Goal: Task Accomplishment & Management: Use online tool/utility

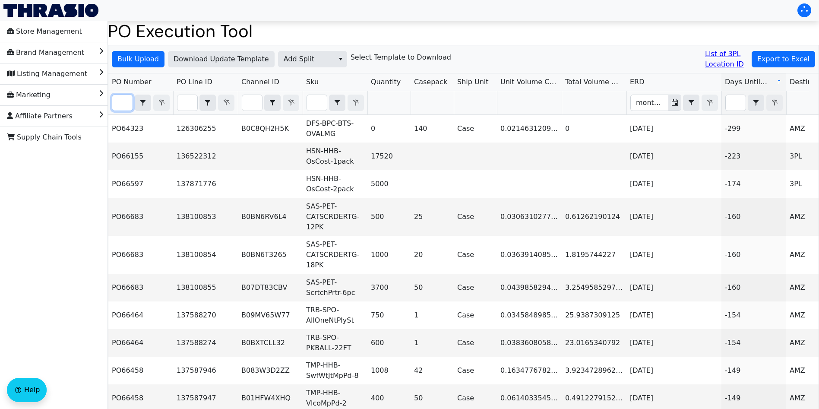
click at [124, 107] on input "Filter" at bounding box center [122, 103] width 20 height 16
paste input "PO67091"
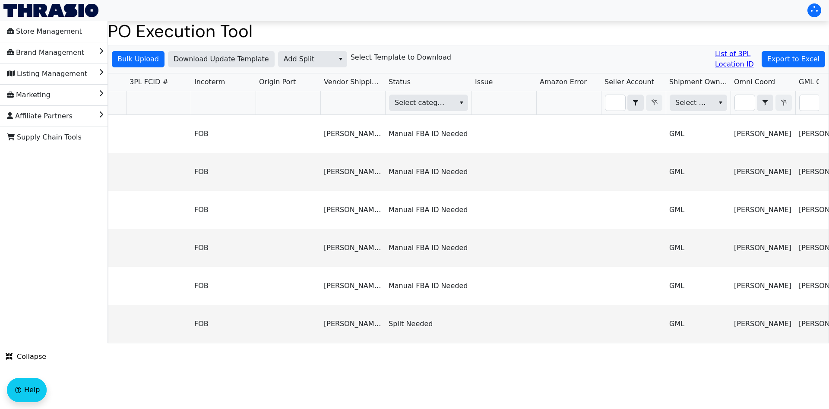
type input "PO67091"
click at [309, 61] on span "Add Split" at bounding box center [306, 59] width 45 height 10
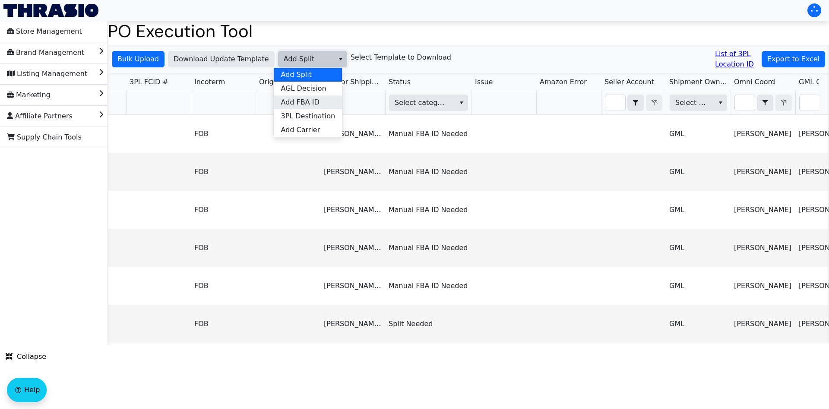
click at [320, 105] on li "Add FBA ID" at bounding box center [308, 102] width 68 height 14
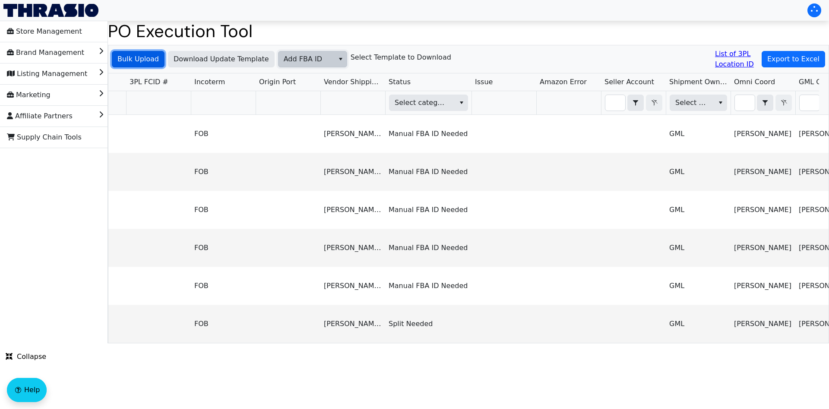
click at [147, 62] on span "Bulk Upload" at bounding box center [137, 59] width 41 height 10
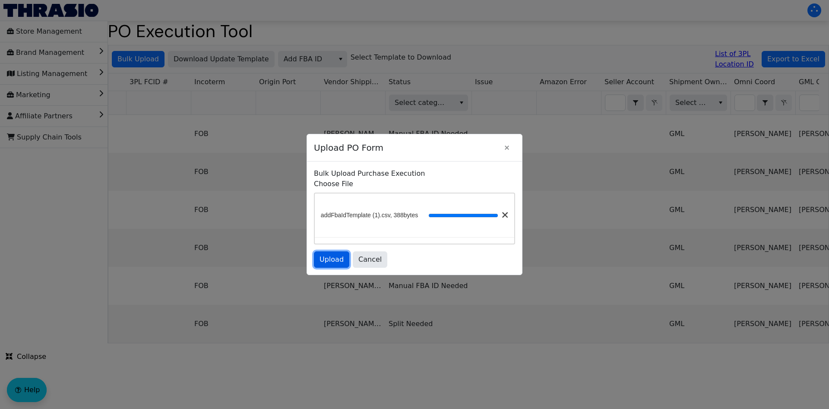
click at [333, 262] on span "Upload" at bounding box center [332, 259] width 24 height 10
